Goal: Information Seeking & Learning: Find specific page/section

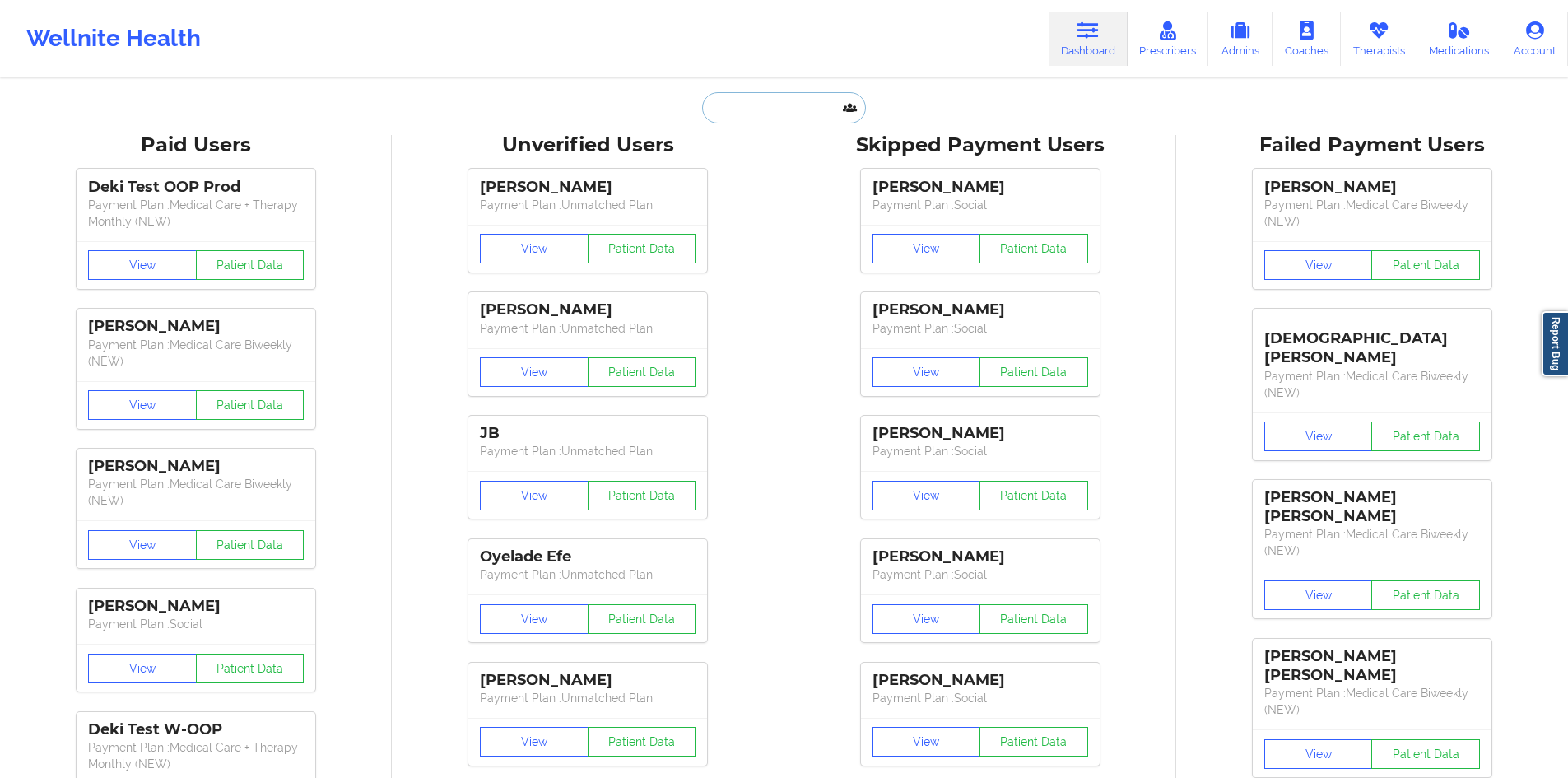
click at [776, 108] on input "text" at bounding box center [784, 108] width 163 height 31
paste input "[PERSON_NAME]"
paste input "[EMAIL_ADDRESS][DOMAIN_NAME]"
click at [741, 102] on input "[EMAIL_ADDRESS][DOMAIN_NAME]" at bounding box center [784, 108] width 163 height 31
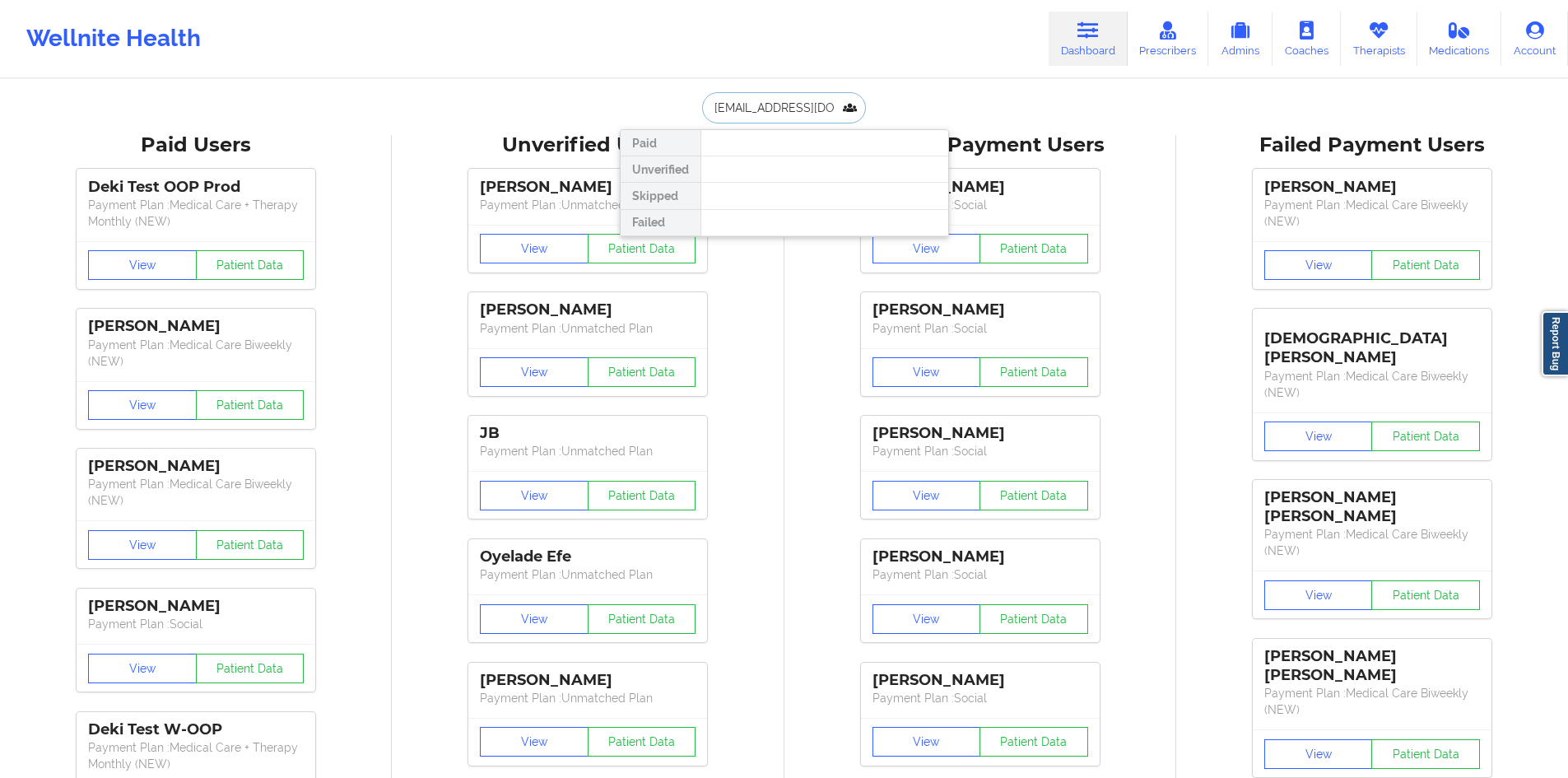
click at [741, 102] on input "[EMAIL_ADDRESS][DOMAIN_NAME]" at bounding box center [784, 108] width 163 height 31
type input "b"
type input "fifi"
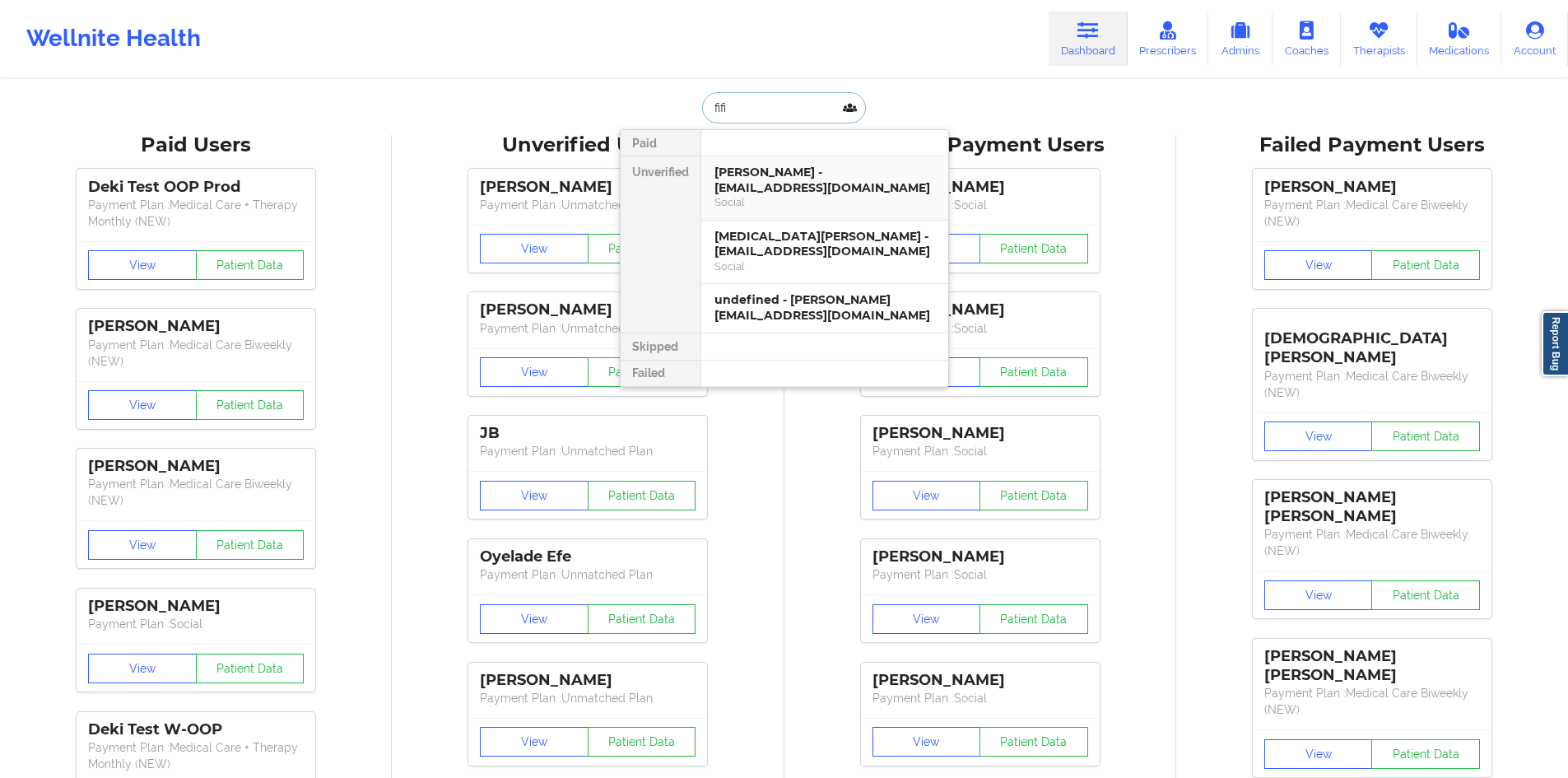
click at [801, 197] on div "Social" at bounding box center [825, 202] width 221 height 14
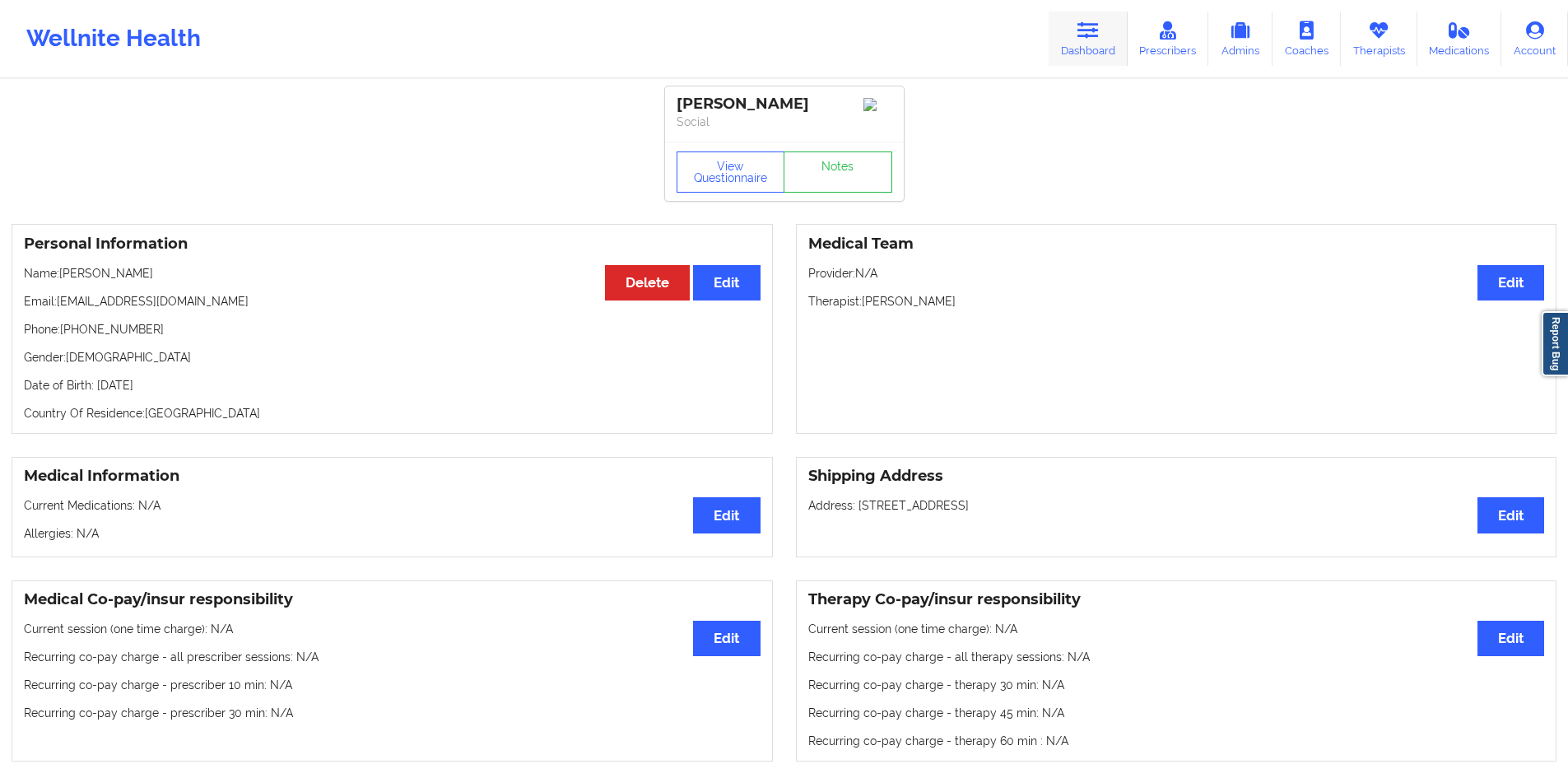
click at [1122, 38] on link "Dashboard" at bounding box center [1088, 39] width 79 height 55
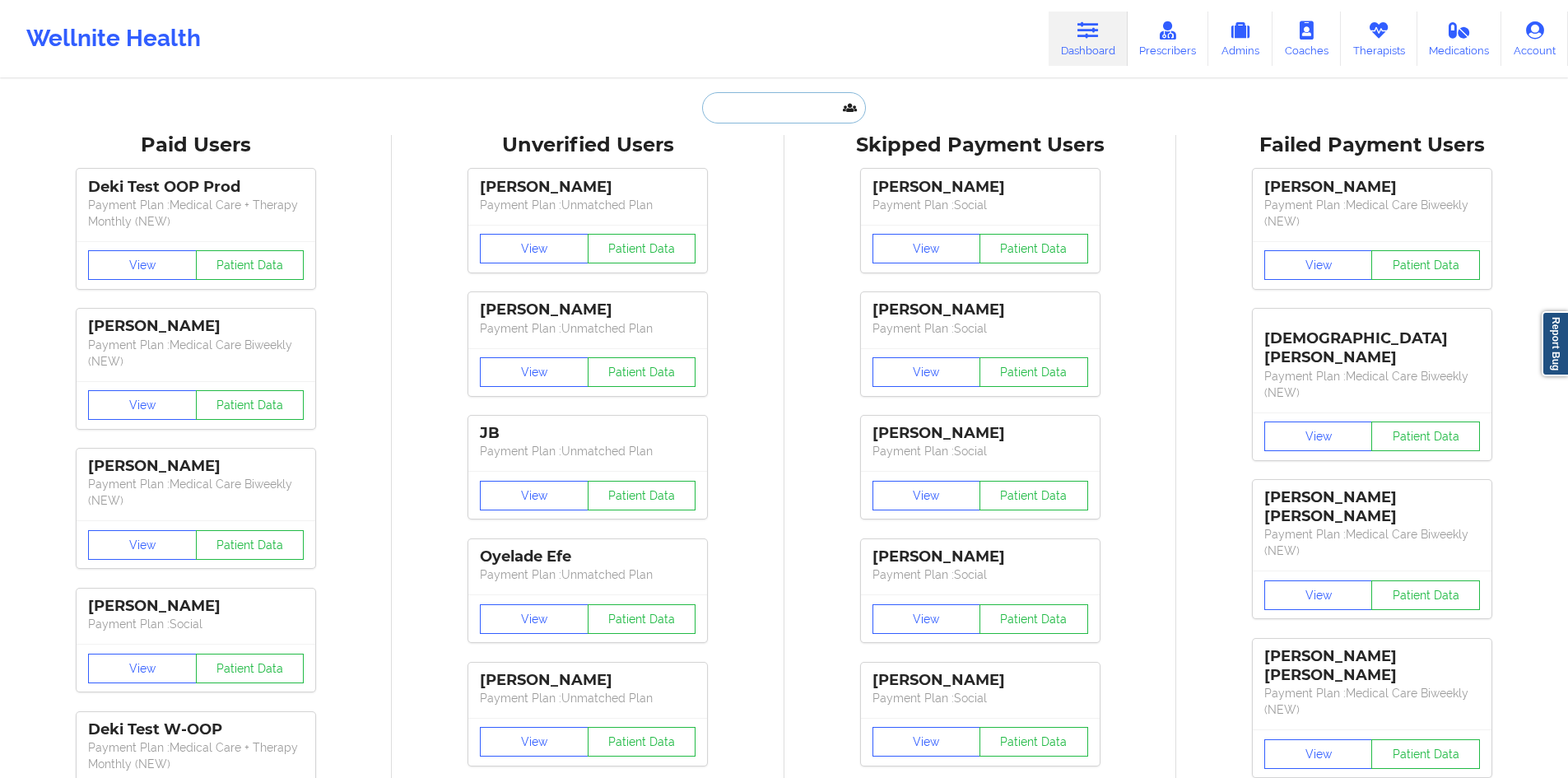
click at [776, 113] on input "text" at bounding box center [784, 108] width 163 height 31
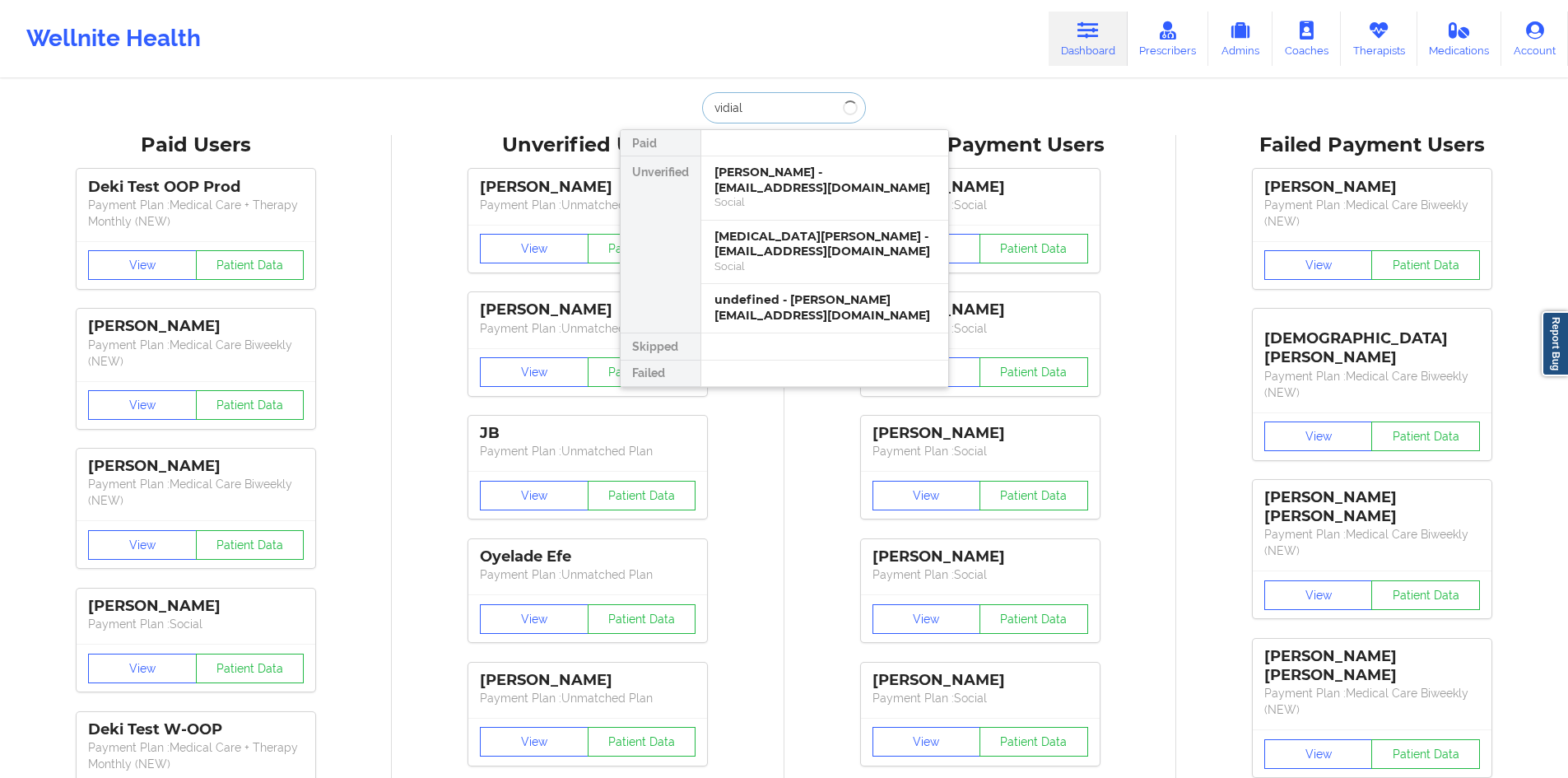
type input "vidiali"
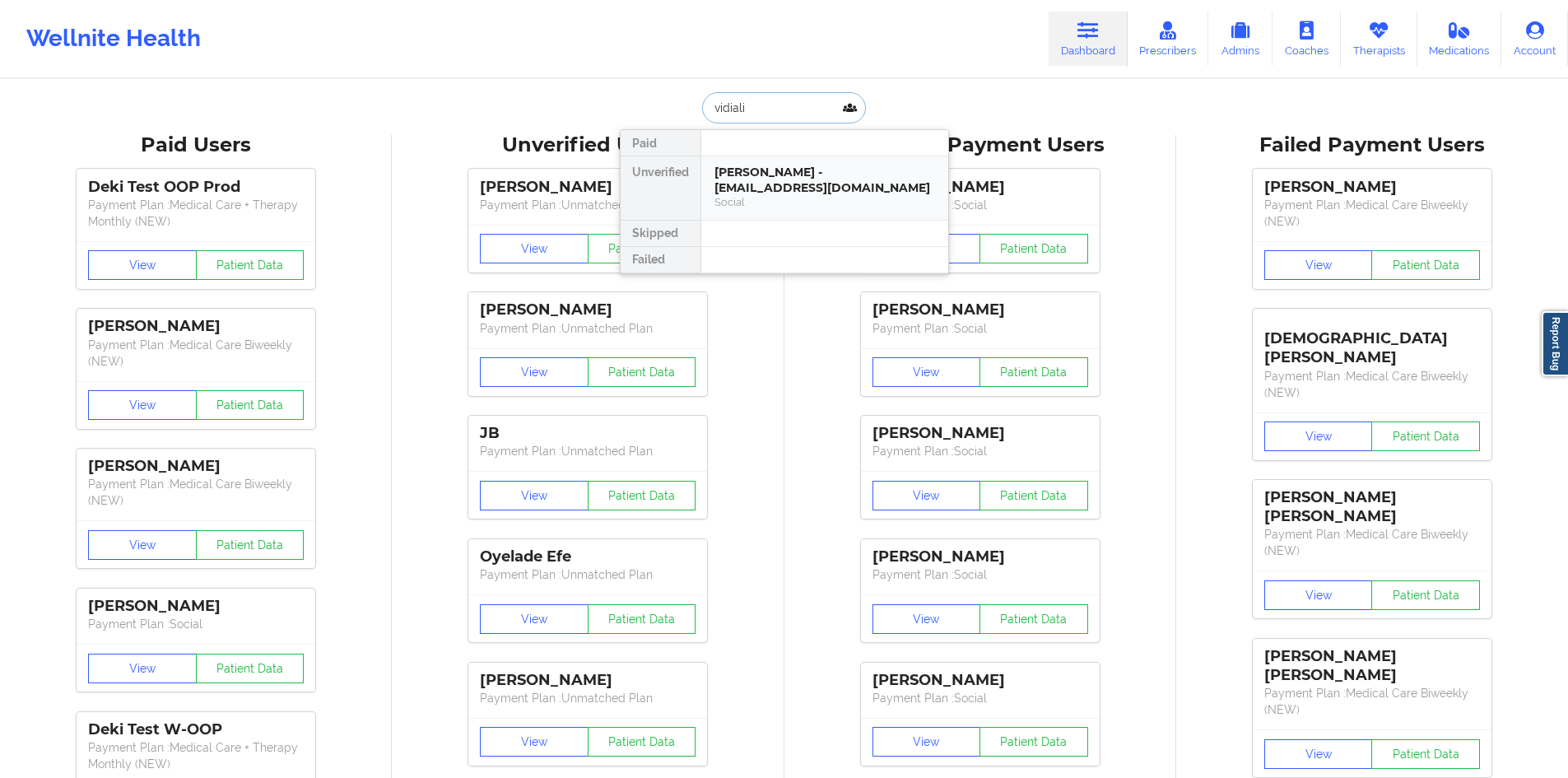
click at [806, 192] on div "[PERSON_NAME] - [EMAIL_ADDRESS][DOMAIN_NAME]" at bounding box center [825, 180] width 221 height 30
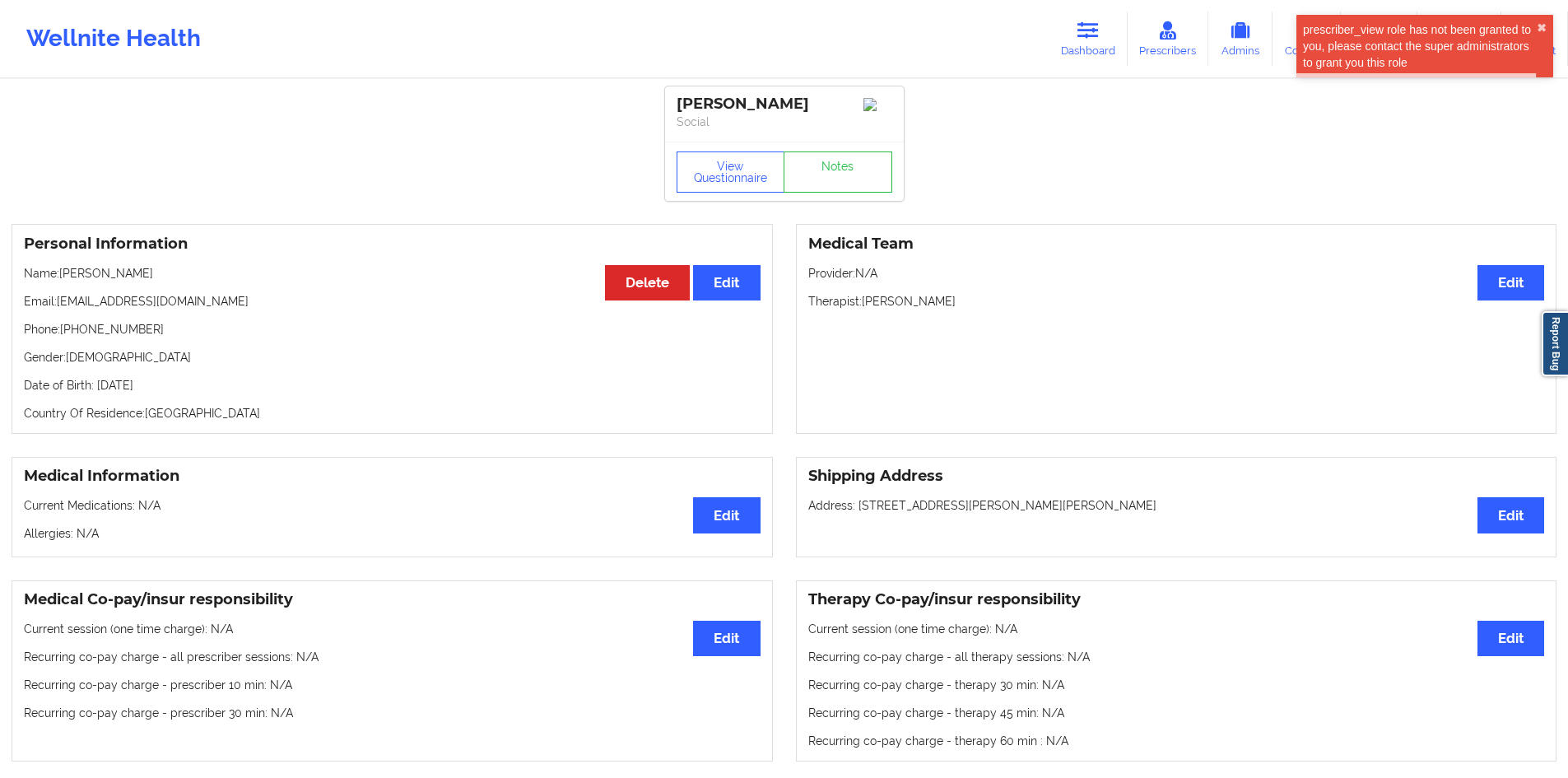
click at [140, 309] on p "Email: [EMAIL_ADDRESS][DOMAIN_NAME]" at bounding box center [391, 301] width 736 height 16
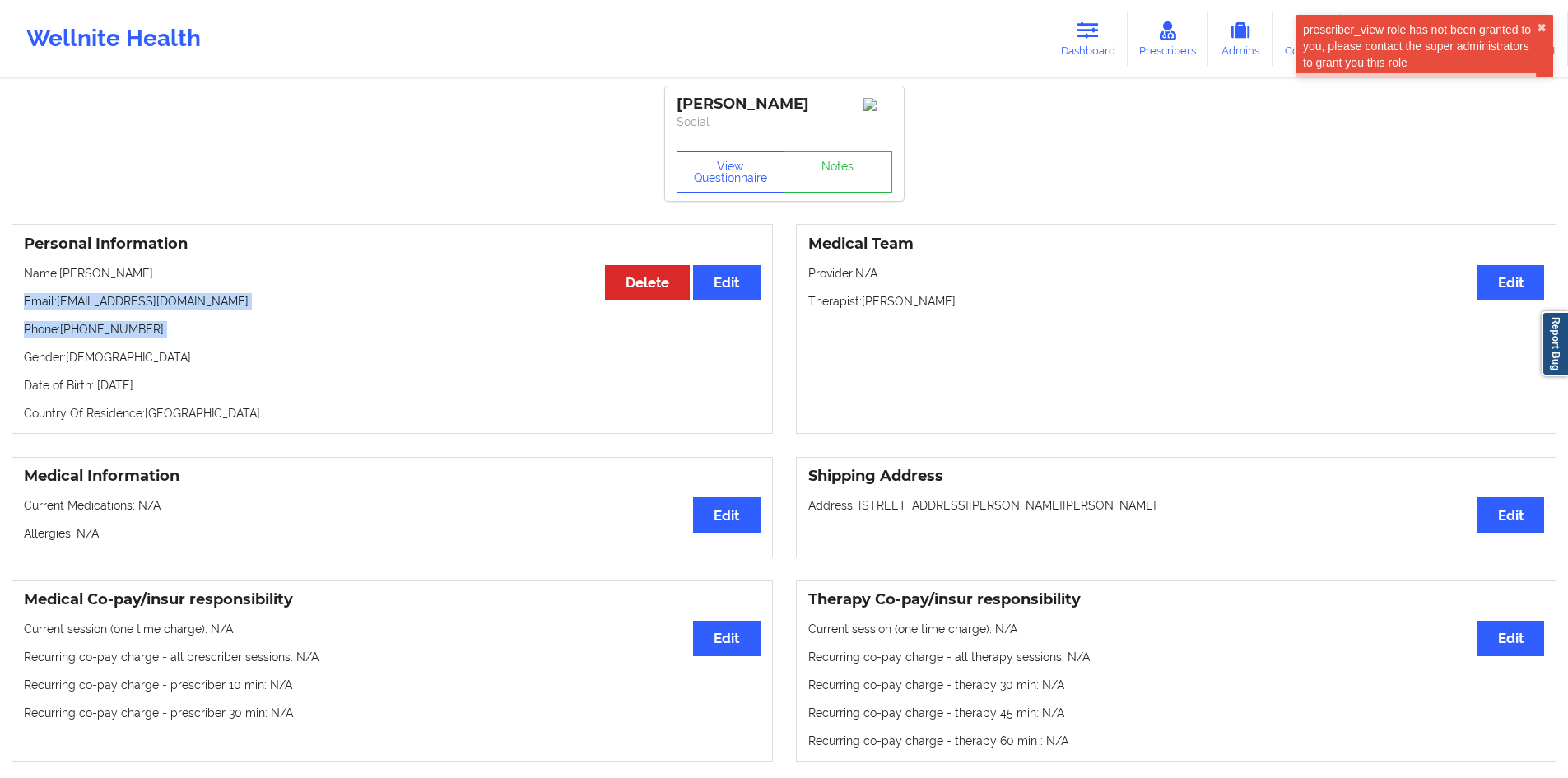
drag, startPoint x: 140, startPoint y: 319, endPoint x: 205, endPoint y: 333, distance: 66.5
click at [205, 333] on div "Personal Information Edit Delete Name: [PERSON_NAME] Email: [EMAIL_ADDRESS][DOM…" at bounding box center [392, 328] width 762 height 210
click at [192, 309] on p "Email: [EMAIL_ADDRESS][DOMAIN_NAME]" at bounding box center [391, 301] width 736 height 16
drag, startPoint x: 192, startPoint y: 324, endPoint x: 92, endPoint y: 316, distance: 100.3
click at [92, 309] on p "Email: [EMAIL_ADDRESS][DOMAIN_NAME]" at bounding box center [391, 301] width 736 height 16
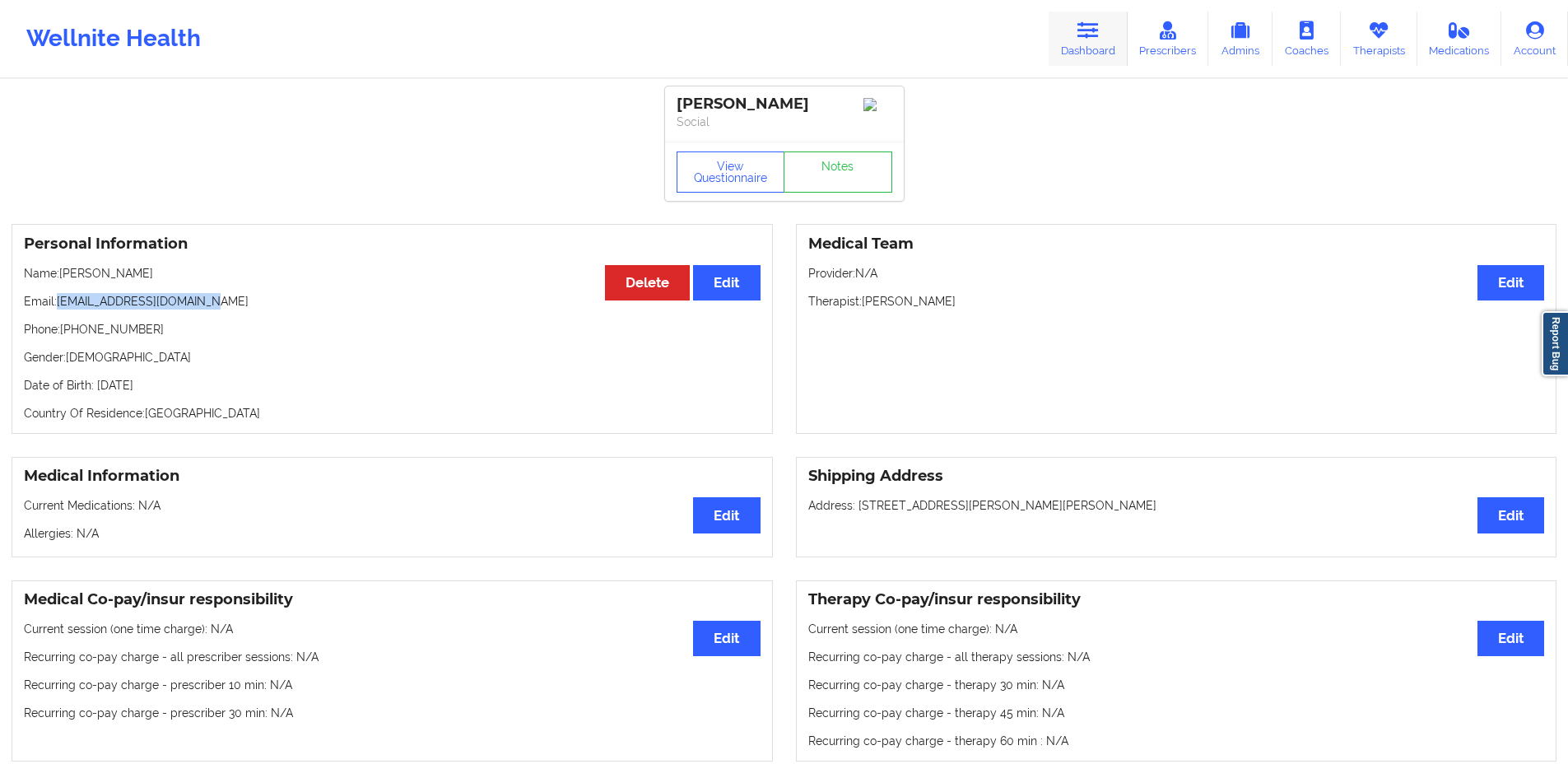
click at [1091, 33] on icon at bounding box center [1088, 30] width 22 height 18
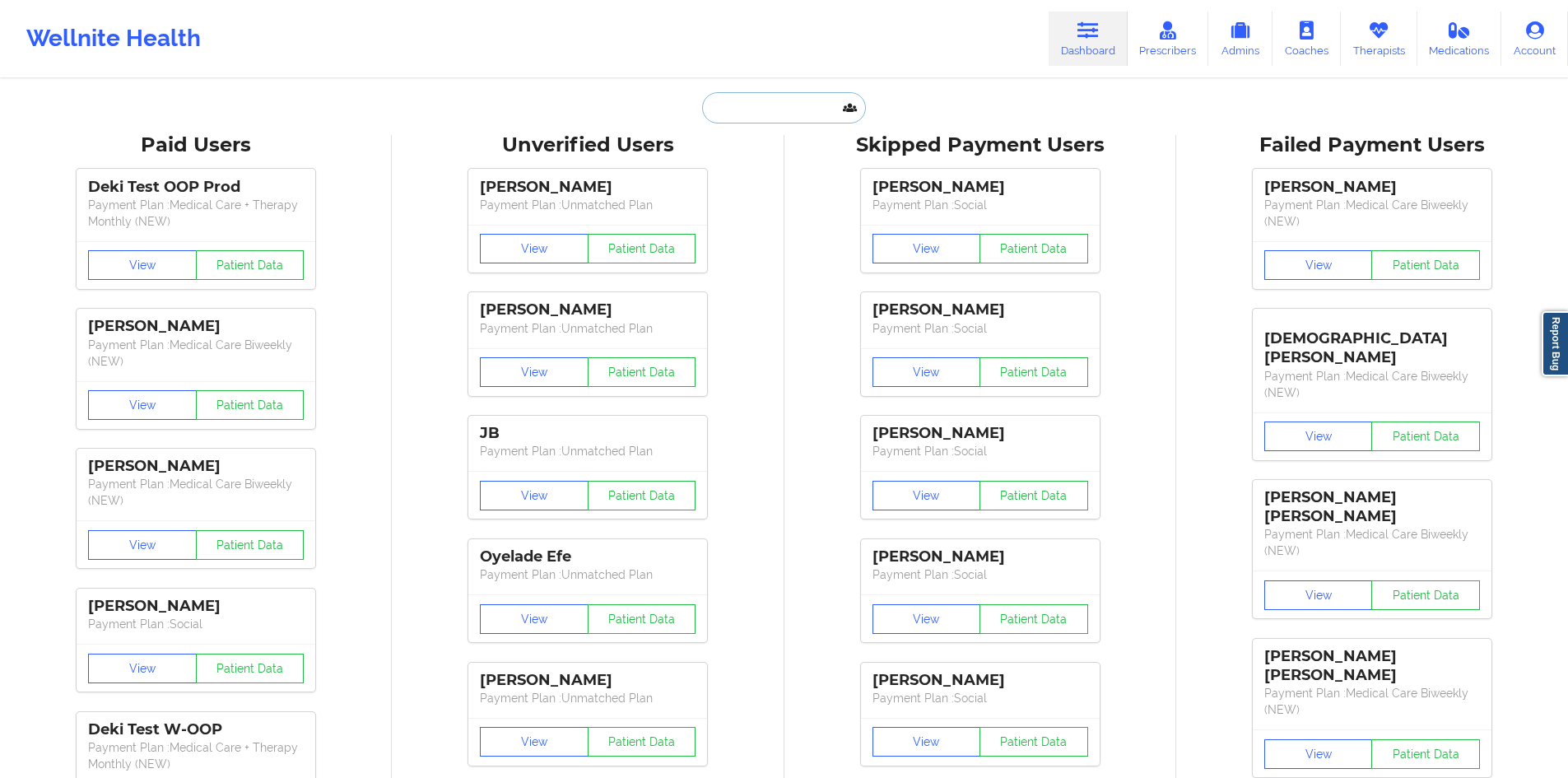
click at [815, 108] on input "text" at bounding box center [784, 108] width 163 height 31
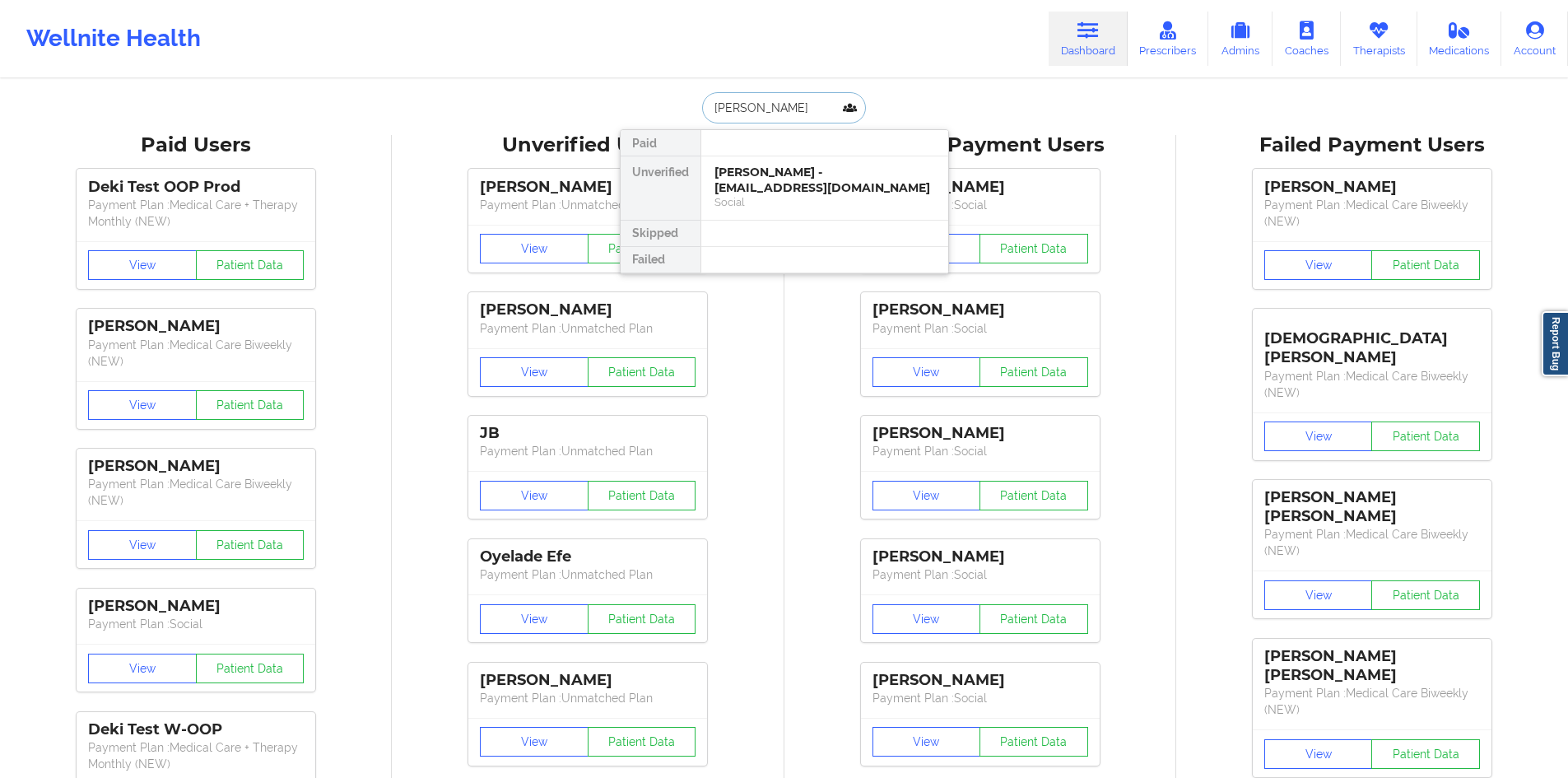
type input "[PERSON_NAME] [PERSON_NAME]"
click at [821, 178] on div "[PERSON_NAME] - [EMAIL_ADDRESS][DOMAIN_NAME]" at bounding box center [825, 180] width 221 height 30
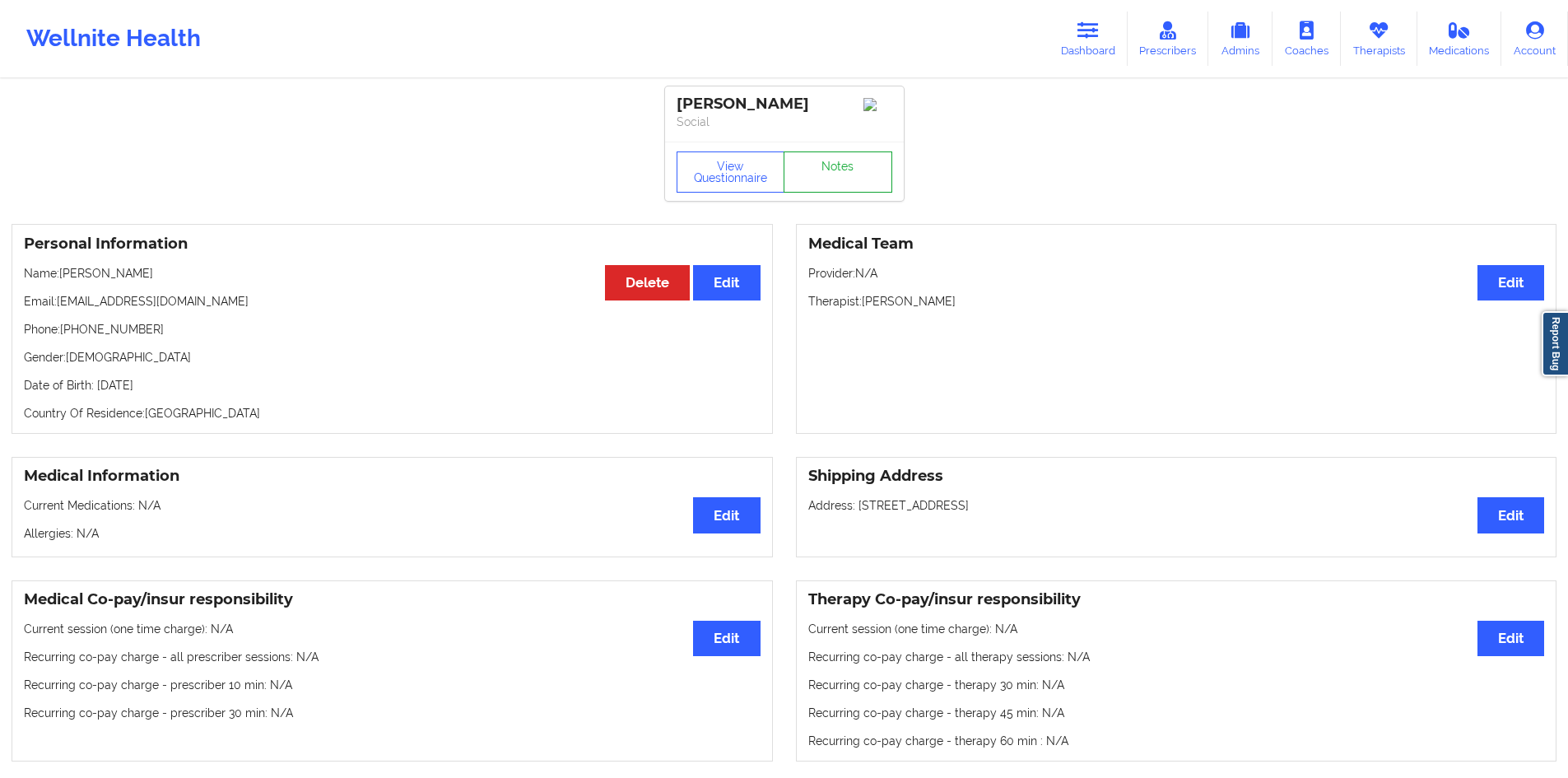
click at [853, 169] on link "Notes" at bounding box center [837, 173] width 108 height 41
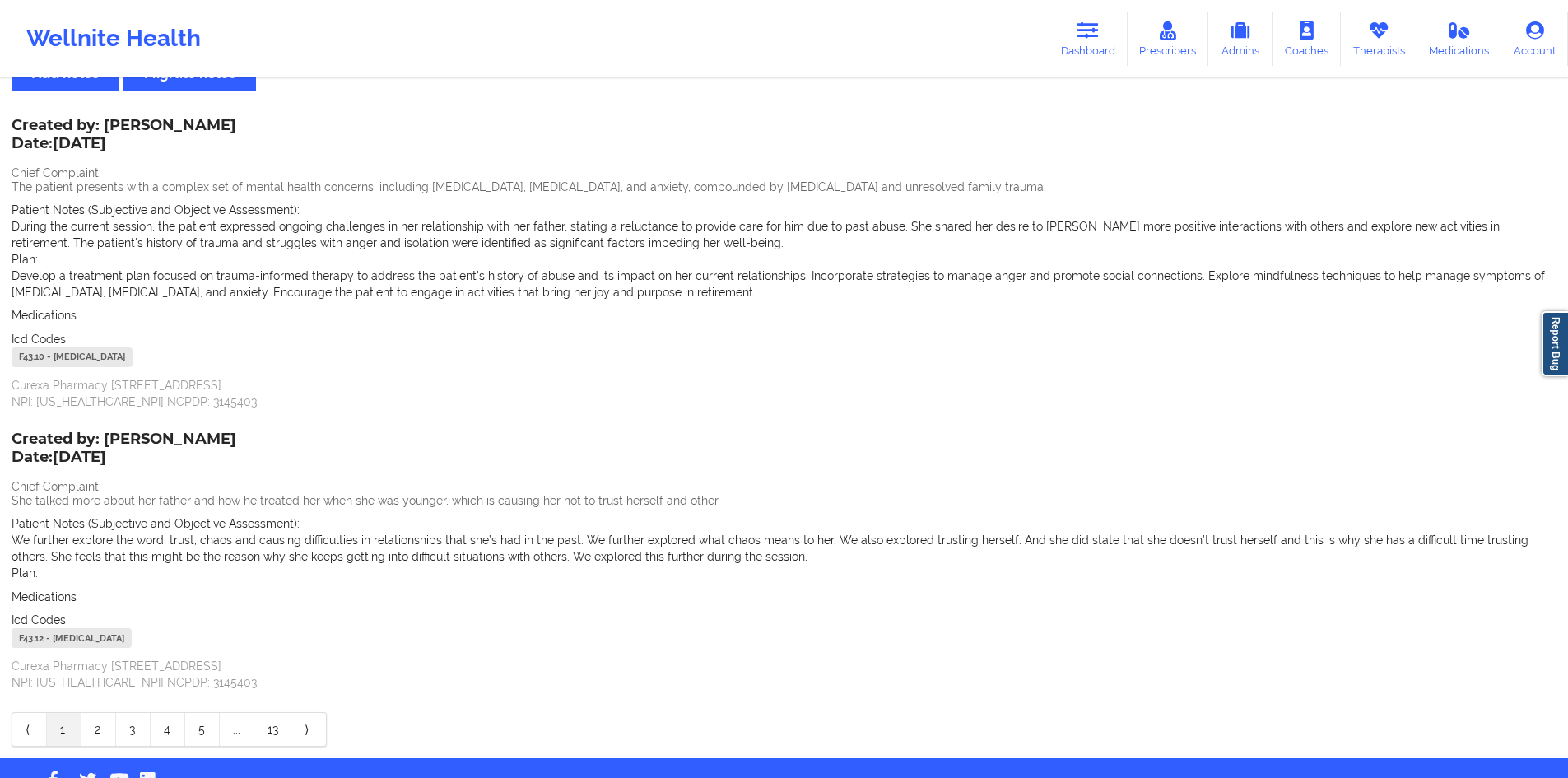
scroll to position [112, 0]
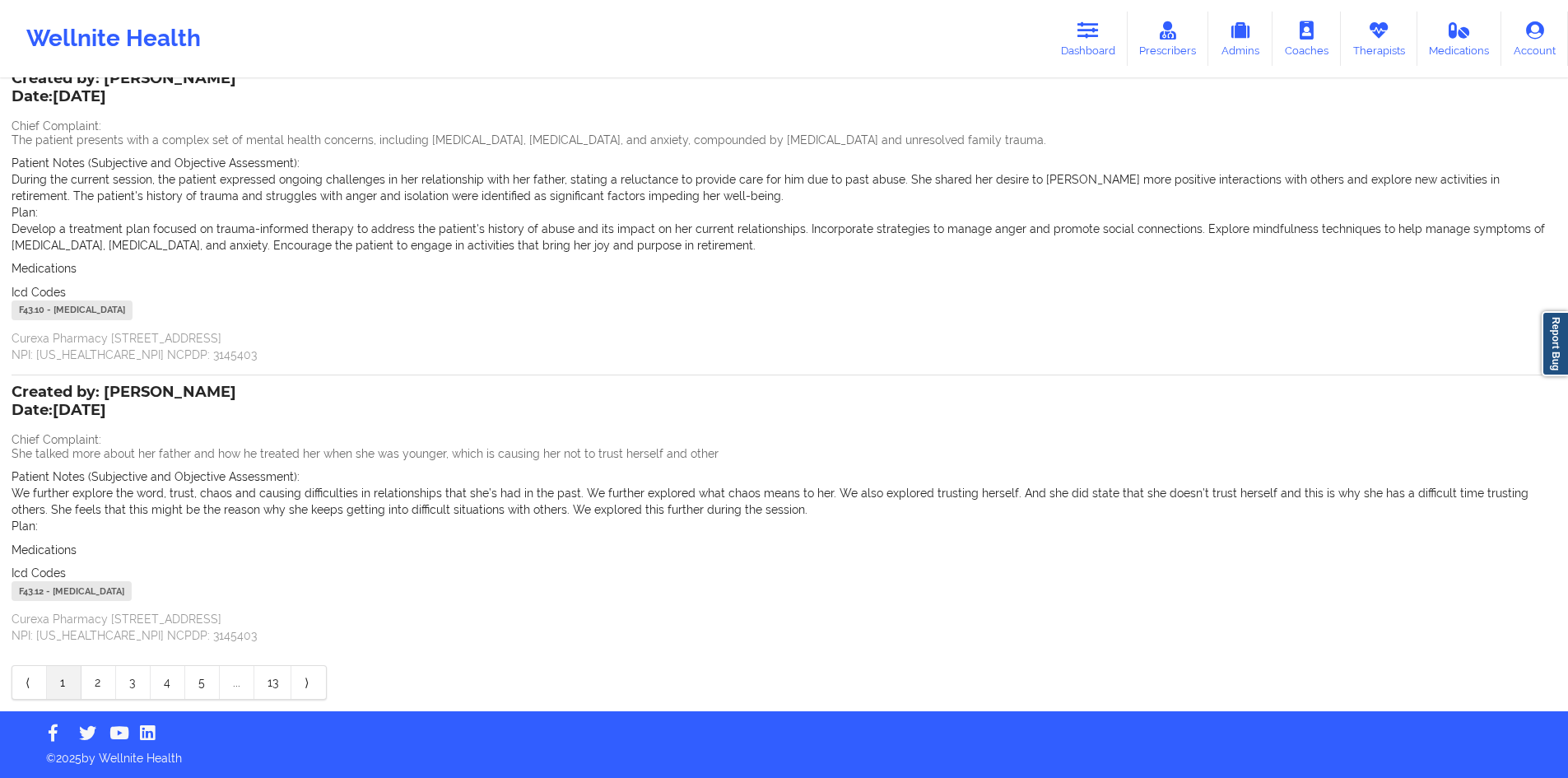
drag, startPoint x: 116, startPoint y: 406, endPoint x: 71, endPoint y: 404, distance: 45.0
click at [92, 404] on p "Date: [DATE]" at bounding box center [124, 410] width 224 height 22
click at [71, 404] on p "Date: [DATE]" at bounding box center [124, 410] width 224 height 22
drag, startPoint x: 122, startPoint y: 403, endPoint x: 183, endPoint y: 408, distance: 61.2
click at [182, 408] on p "Date: [DATE]" at bounding box center [124, 410] width 224 height 22
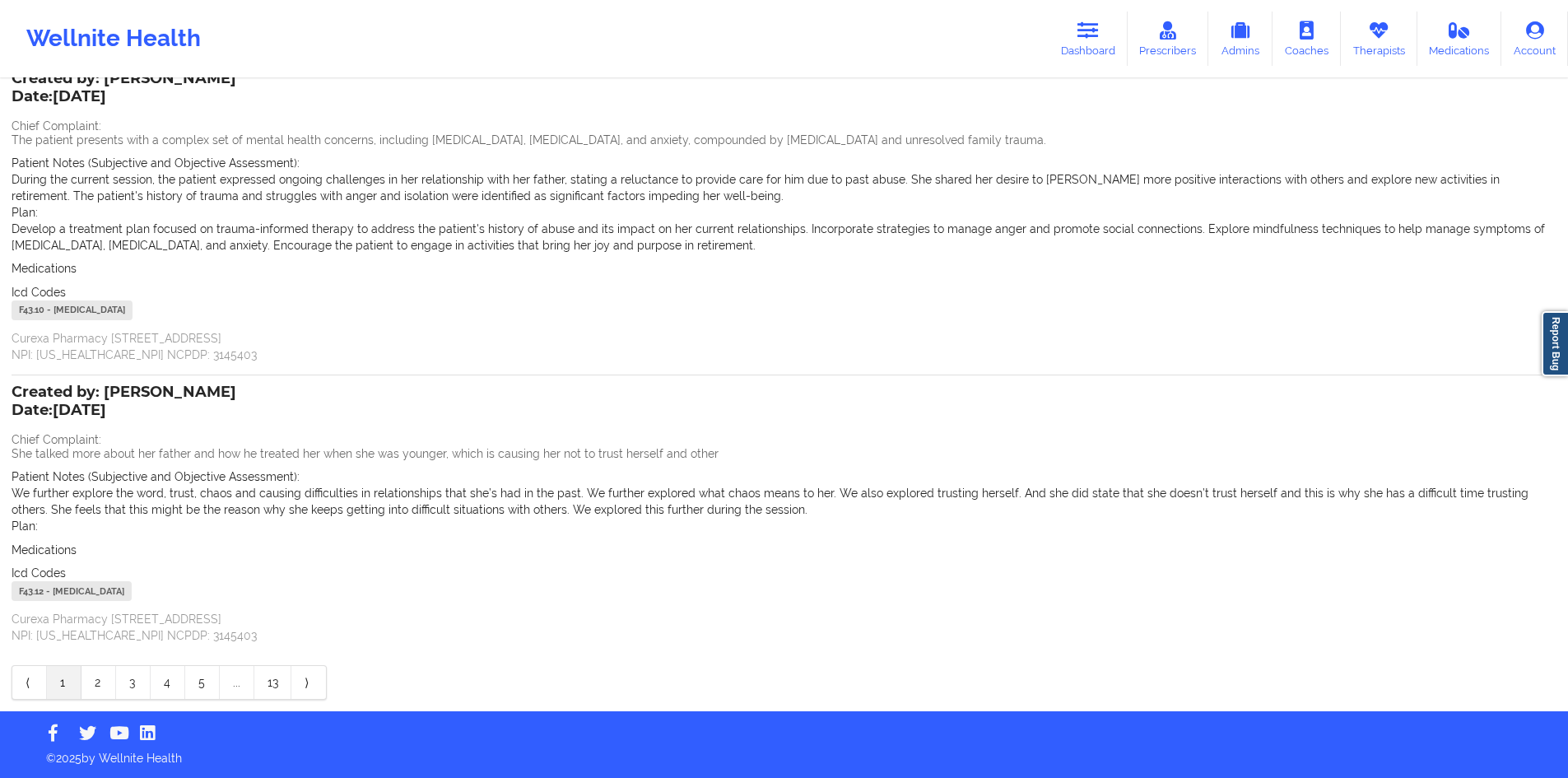
drag, startPoint x: 157, startPoint y: 398, endPoint x: 270, endPoint y: 398, distance: 113.0
click at [270, 398] on div "Created by: [PERSON_NAME] Date: [DATE] Chief Complaint: She talked more about h…" at bounding box center [784, 515] width 1545 height 257
click at [205, 389] on div "Created by: [PERSON_NAME] Date: [DATE]" at bounding box center [124, 403] width 224 height 38
drag, startPoint x: 192, startPoint y: 389, endPoint x: 98, endPoint y: 389, distance: 94.0
click at [101, 389] on div "Created by: [PERSON_NAME] Date: [DATE]" at bounding box center [124, 403] width 224 height 38
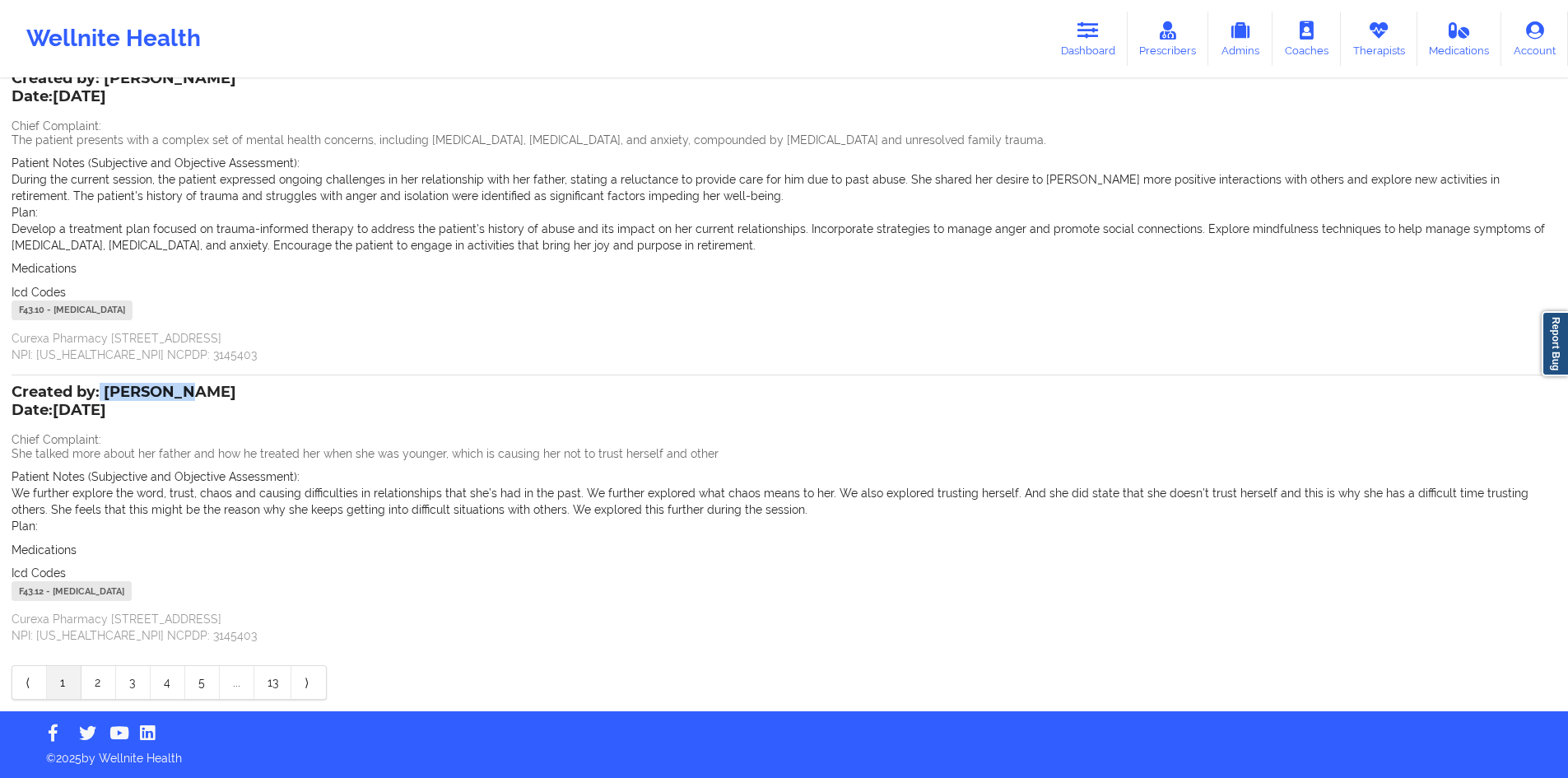
click at [98, 389] on div "Created by: [PERSON_NAME] Date: [DATE]" at bounding box center [124, 403] width 224 height 38
drag, startPoint x: 157, startPoint y: 389, endPoint x: 200, endPoint y: 391, distance: 43.0
click at [189, 391] on div "Created by: [PERSON_NAME] Date: [DATE]" at bounding box center [124, 403] width 224 height 38
click at [203, 391] on div "Created by: [PERSON_NAME] Date: [DATE]" at bounding box center [124, 403] width 224 height 38
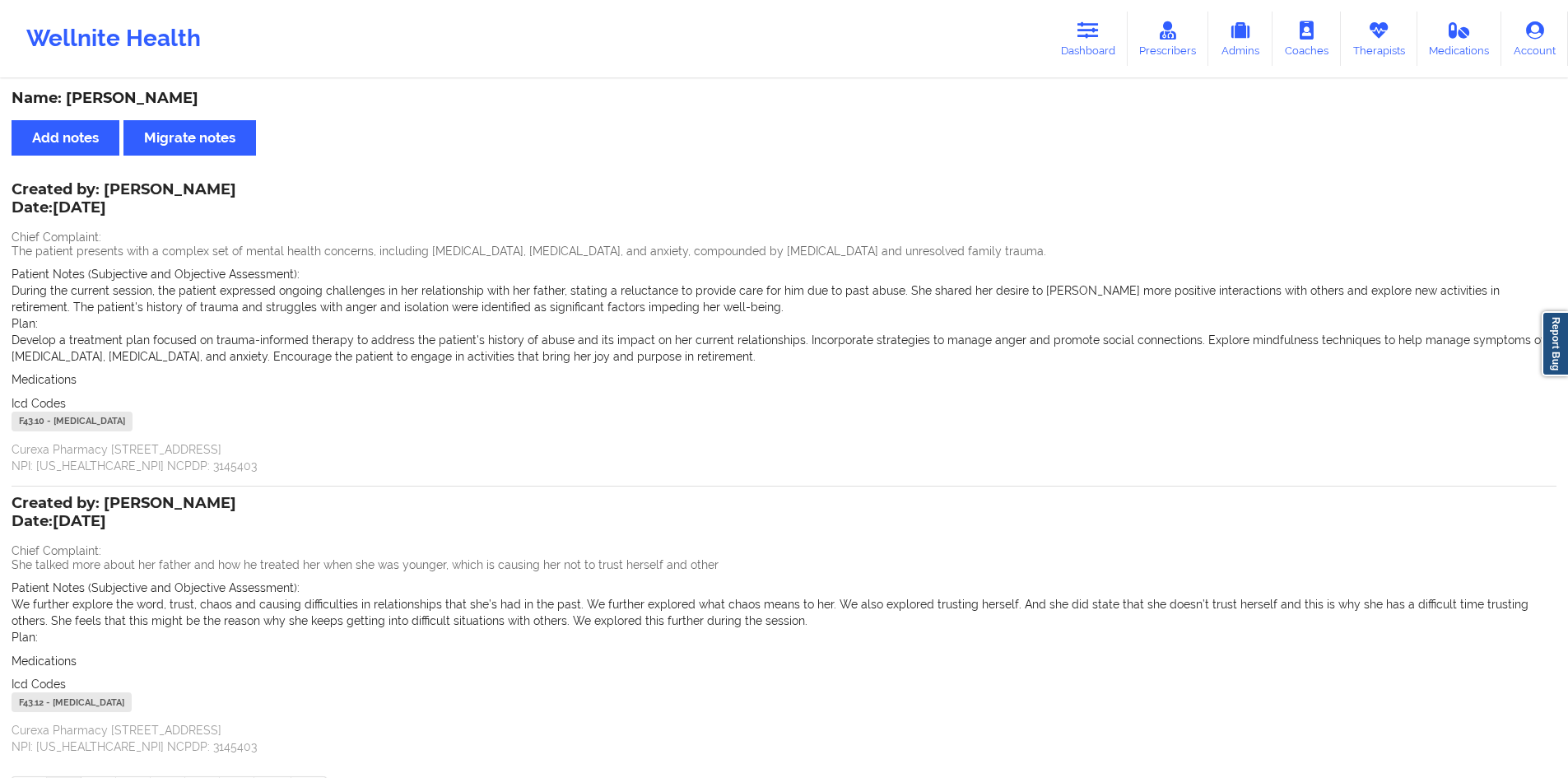
scroll to position [0, 0]
drag, startPoint x: 76, startPoint y: 209, endPoint x: 127, endPoint y: 215, distance: 51.4
click at [124, 215] on p "Date: [DATE]" at bounding box center [124, 208] width 224 height 22
click at [134, 212] on p "Date: [DATE]" at bounding box center [124, 208] width 224 height 22
drag, startPoint x: 154, startPoint y: 190, endPoint x: 219, endPoint y: 189, distance: 65.0
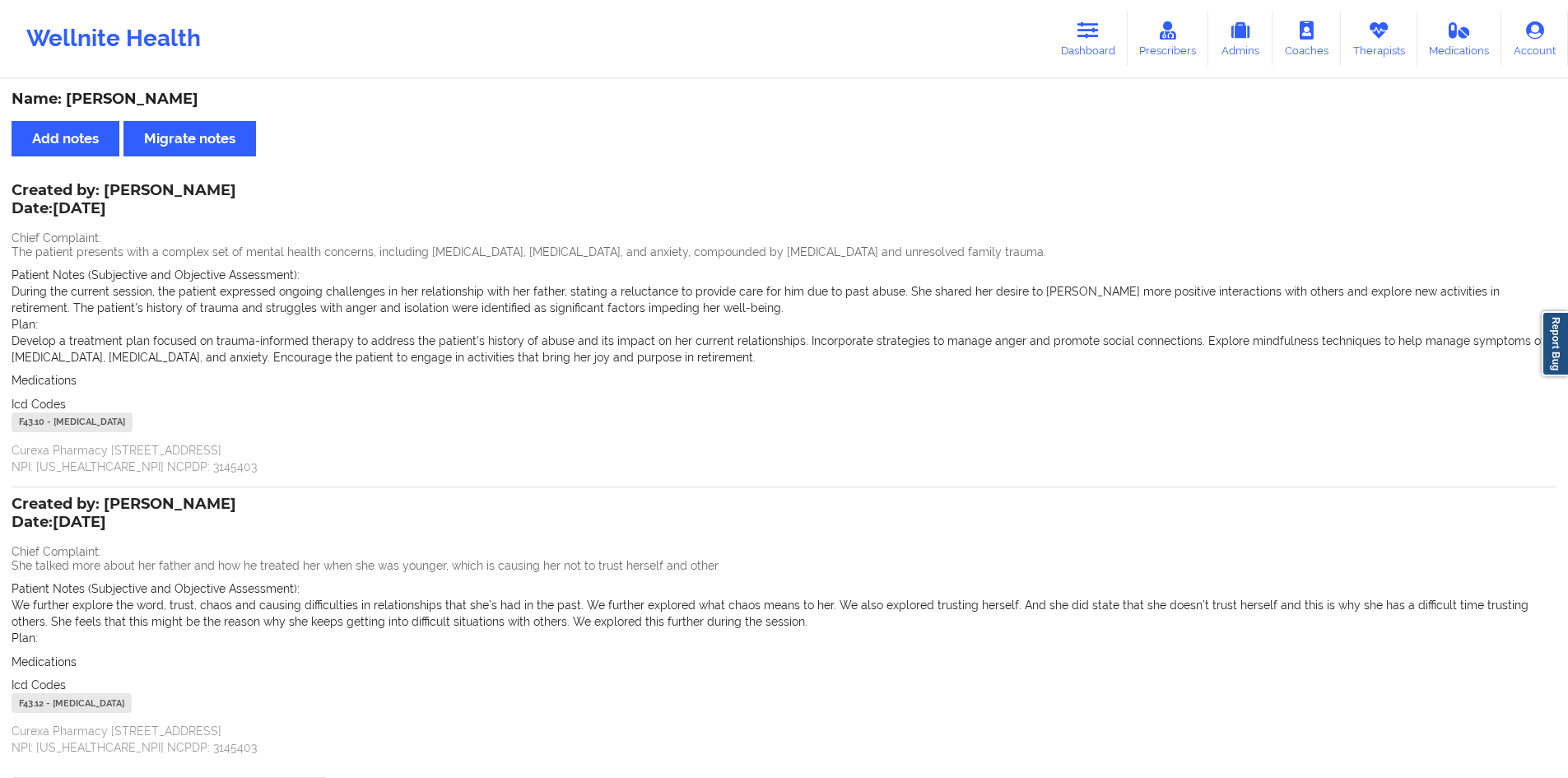
click at [219, 189] on div "Created by: [PERSON_NAME] Date: [DATE] Chief Complaint: The patient presents wi…" at bounding box center [784, 329] width 1545 height 290
drag, startPoint x: 196, startPoint y: 187, endPoint x: 113, endPoint y: 179, distance: 83.4
click at [113, 179] on div "Name: [PERSON_NAME] Add notes Migrate notes Created by: [PERSON_NAME] Date: [DA…" at bounding box center [784, 453] width 1568 height 743
click at [112, 180] on div "Name: [PERSON_NAME] Add notes Migrate notes Created by: [PERSON_NAME] Date: [DA…" at bounding box center [784, 453] width 1568 height 743
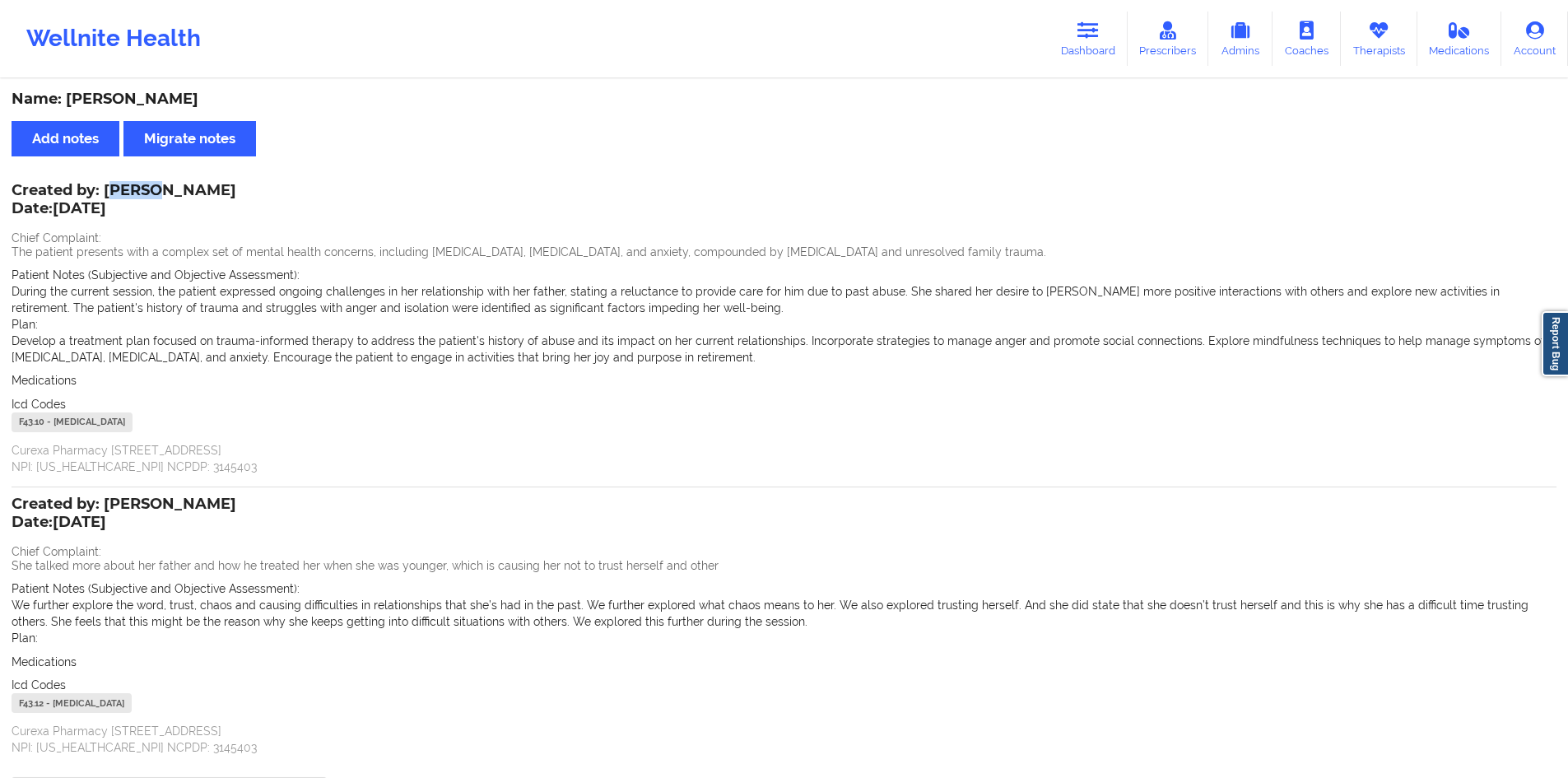
drag, startPoint x: 115, startPoint y: 184, endPoint x: 152, endPoint y: 196, distance: 38.9
click at [152, 196] on div "Created by: [PERSON_NAME] Date: [DATE]" at bounding box center [124, 201] width 224 height 38
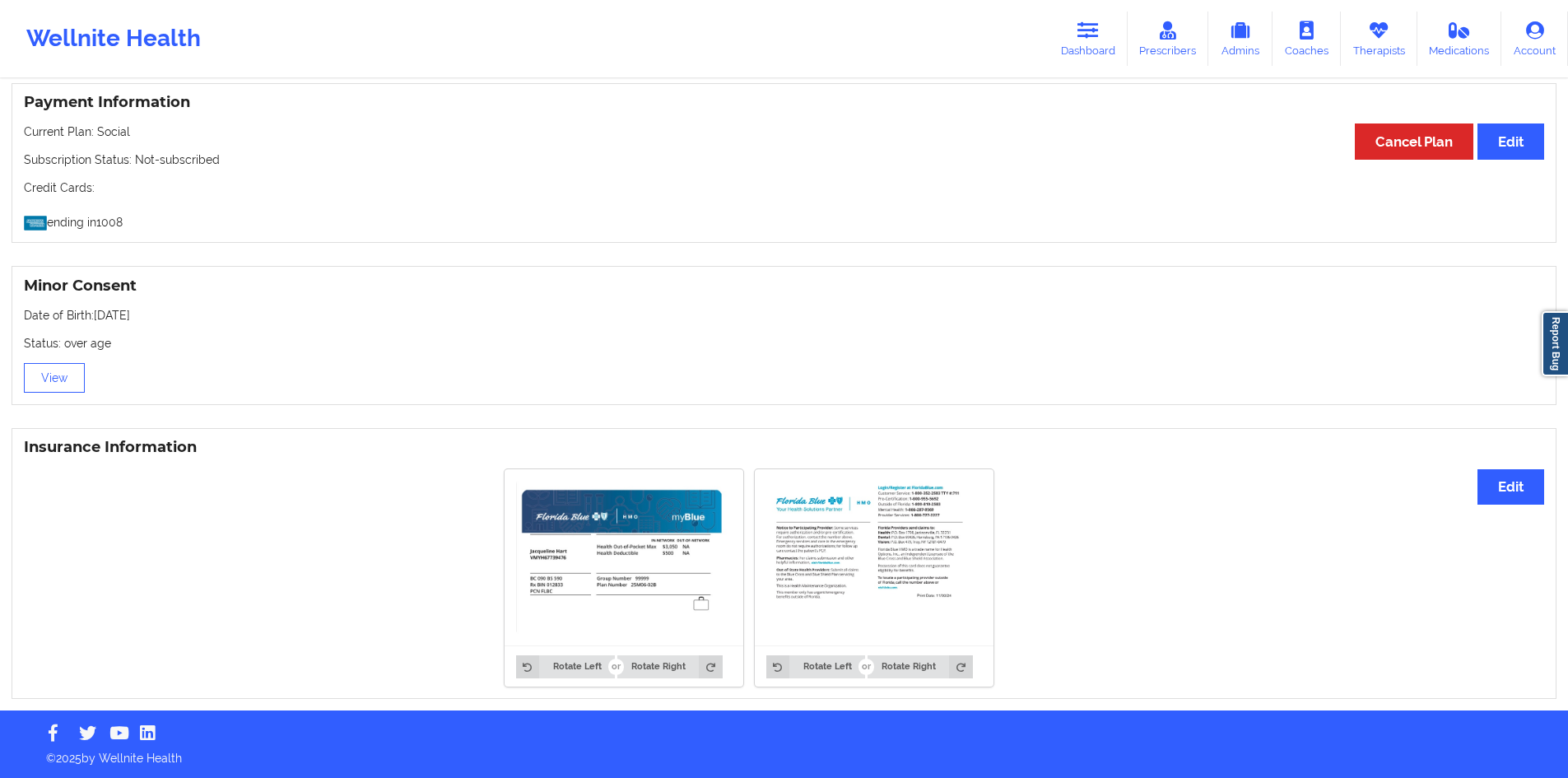
scroll to position [880, 0]
